Goal: Check status: Check status

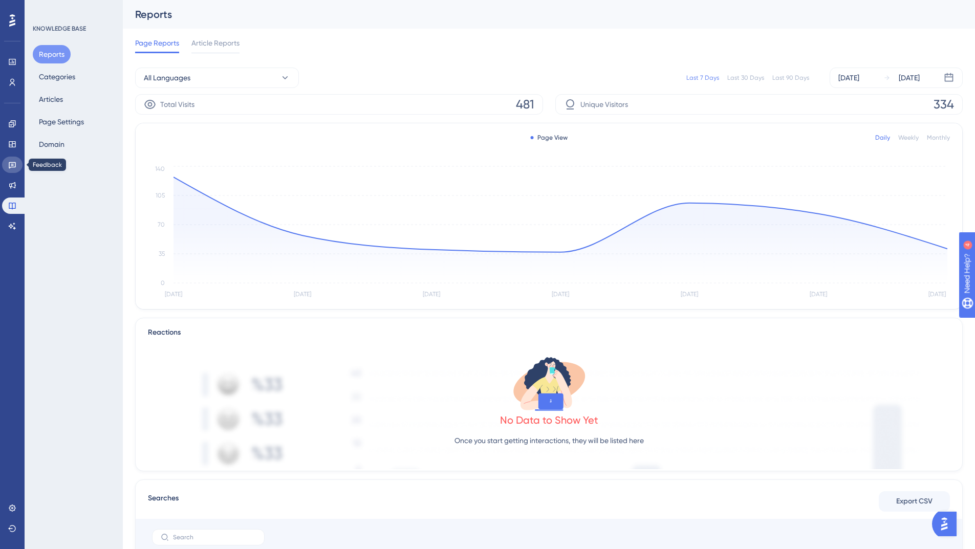
click at [10, 161] on icon at bounding box center [12, 165] width 8 height 8
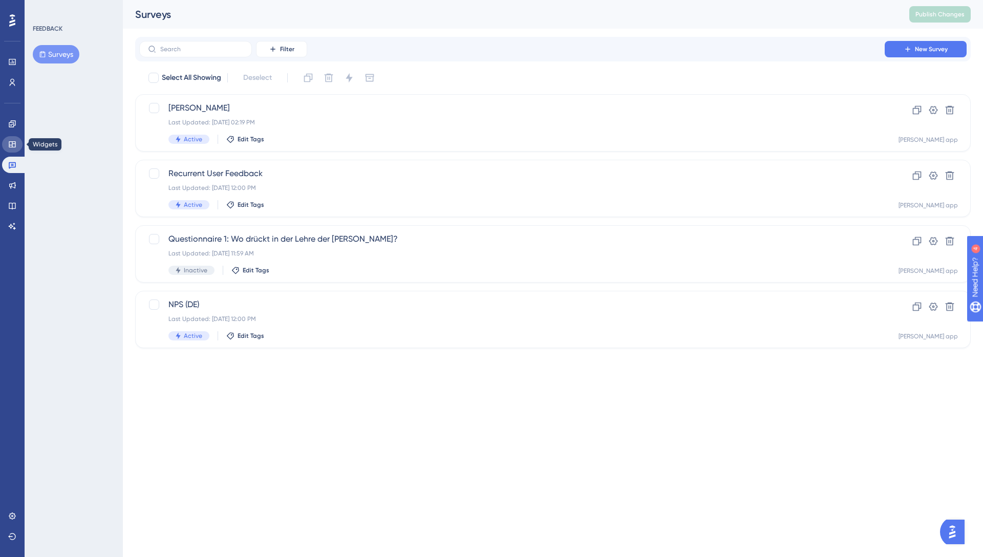
click at [12, 144] on icon at bounding box center [12, 144] width 7 height 6
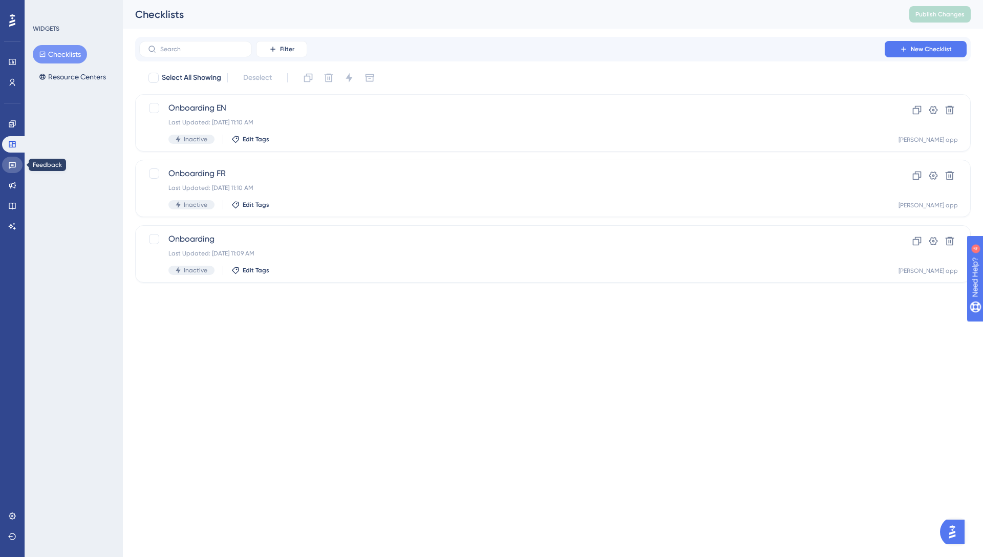
click at [7, 170] on link at bounding box center [12, 165] width 20 height 16
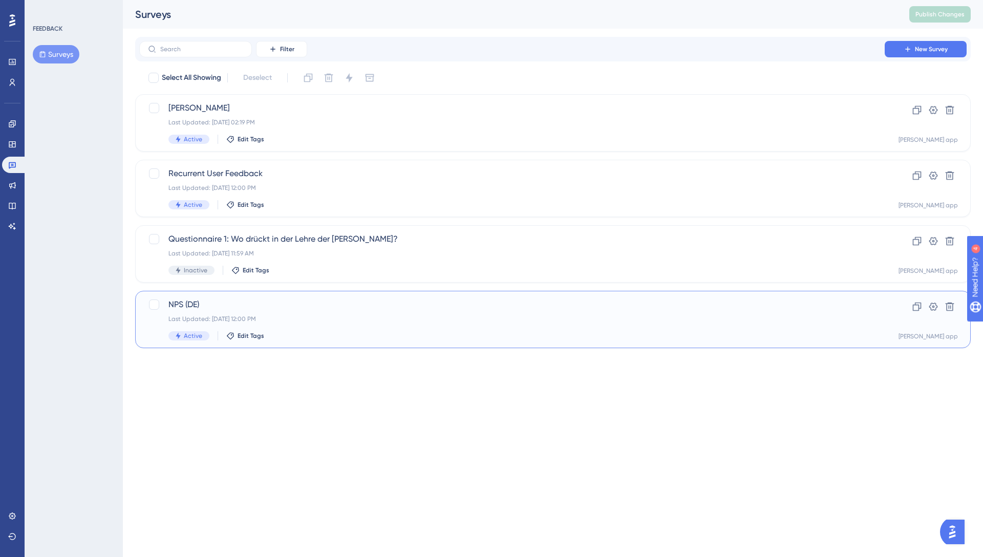
click at [324, 328] on div "NPS (DE) Last Updated: [DATE] 12:00 PM Active Edit Tags" at bounding box center [511, 319] width 687 height 42
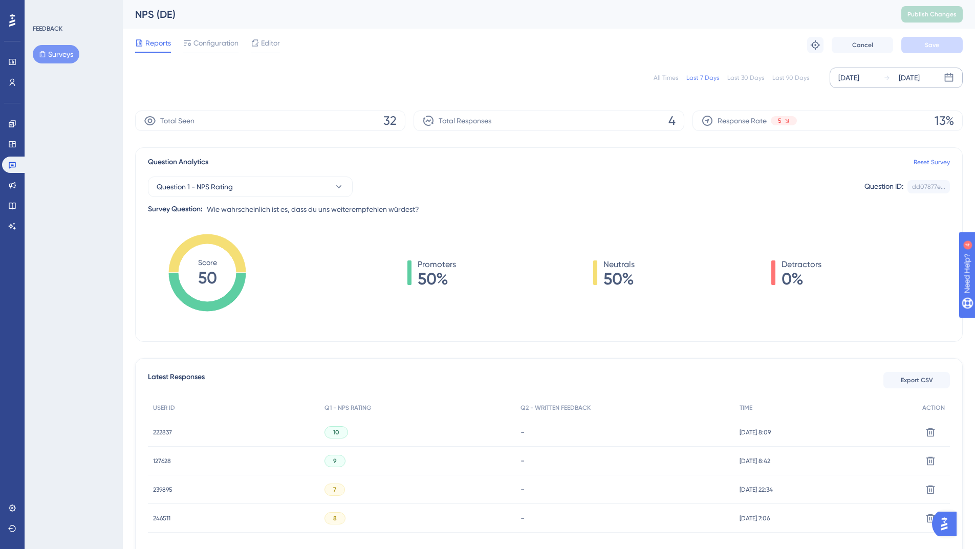
click at [864, 70] on div "[DATE] [DATE]" at bounding box center [896, 78] width 133 height 20
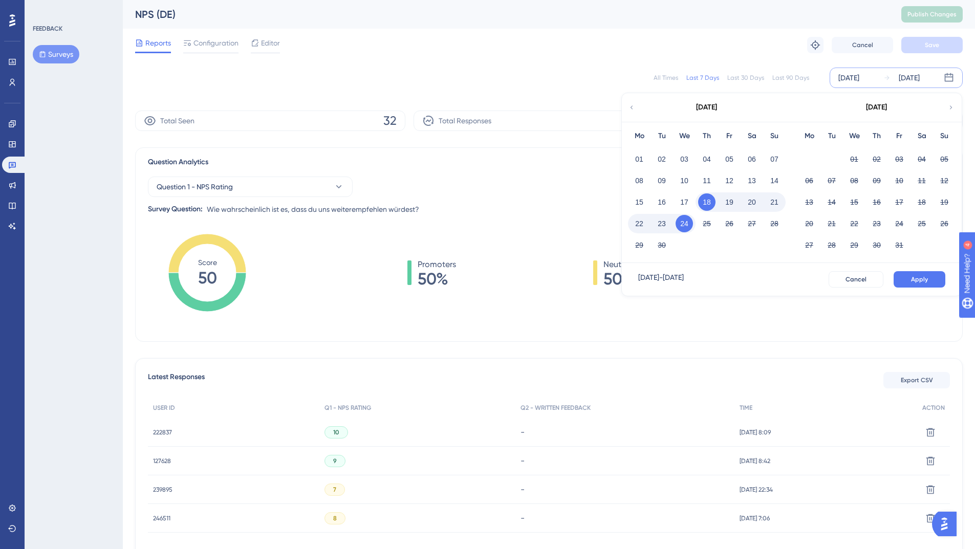
click at [637, 102] on div "[DATE]" at bounding box center [706, 107] width 169 height 29
click at [636, 105] on div "[DATE]" at bounding box center [706, 107] width 169 height 29
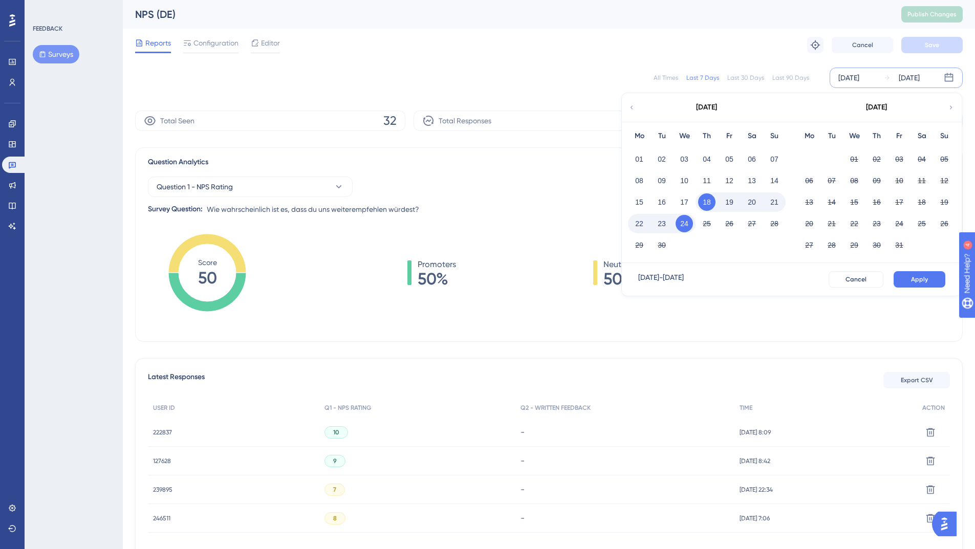
click at [636, 105] on div "[DATE]" at bounding box center [706, 107] width 169 height 29
click at [631, 108] on icon at bounding box center [631, 107] width 3 height 4
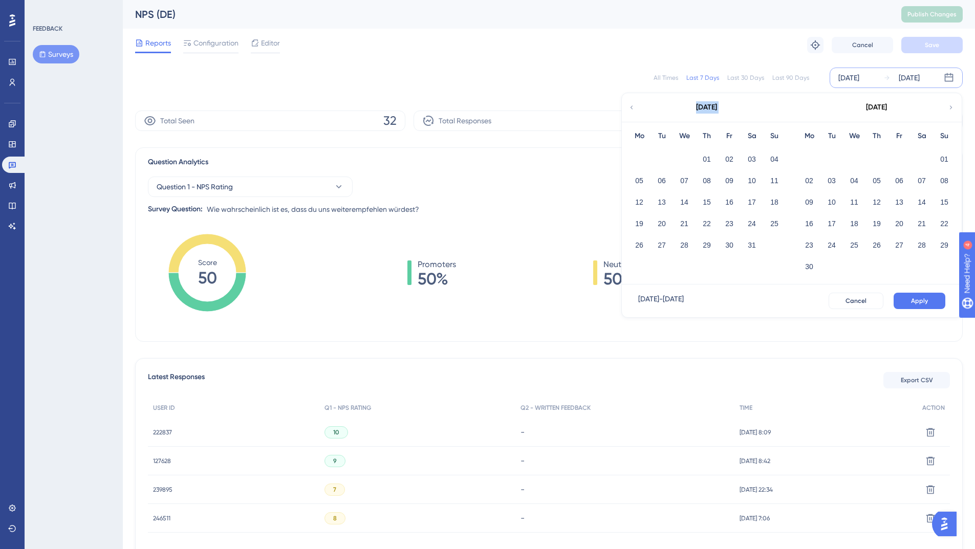
click at [631, 108] on icon at bounding box center [631, 107] width 3 height 4
click at [950, 108] on icon at bounding box center [951, 107] width 3 height 4
click at [682, 160] on button "01" at bounding box center [684, 158] width 17 height 17
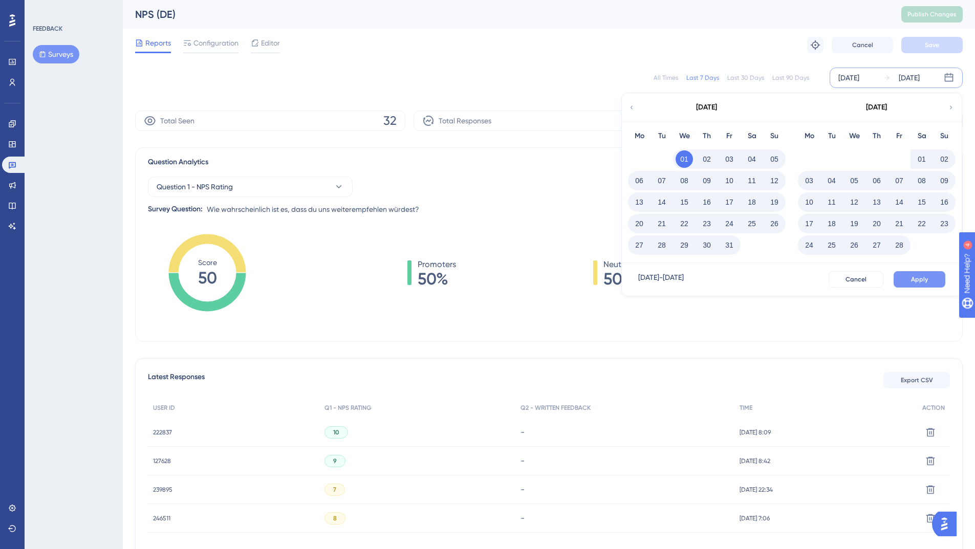
click at [927, 278] on span "Apply" at bounding box center [919, 279] width 17 height 8
